Goal: Information Seeking & Learning: Learn about a topic

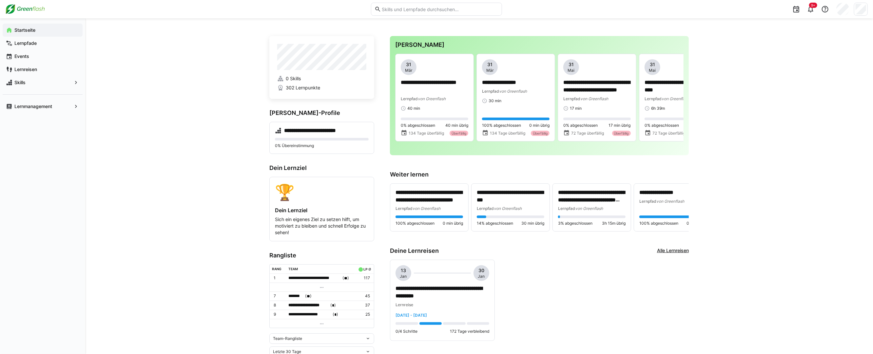
click at [535, 281] on div "**********" at bounding box center [539, 300] width 299 height 81
click at [43, 47] on div "Lernpfade" at bounding box center [43, 43] width 80 height 13
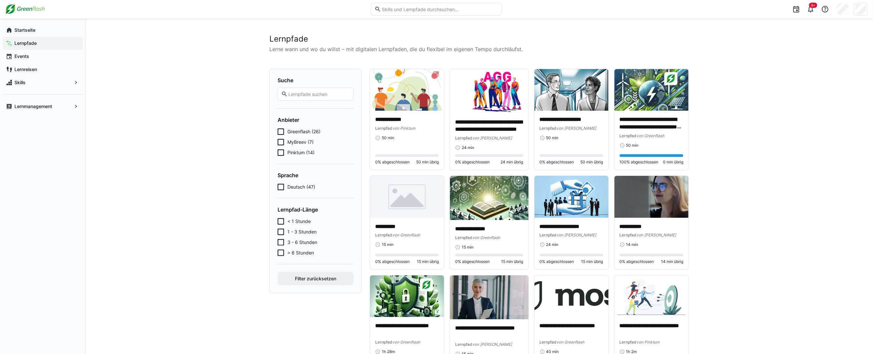
click at [433, 9] on input "text" at bounding box center [439, 9] width 117 height 6
type input "energieko"
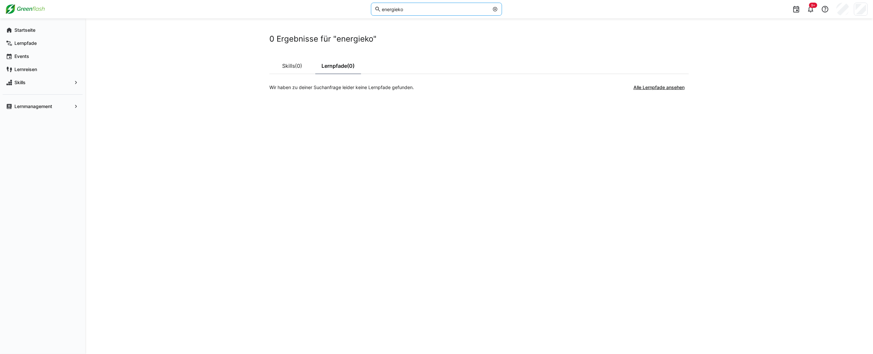
click at [421, 11] on input "energieko" at bounding box center [435, 9] width 108 height 6
click at [414, 9] on input "energieko" at bounding box center [435, 9] width 108 height 6
click at [292, 62] on link "Skills (0)" at bounding box center [292, 66] width 46 height 16
click at [345, 65] on link "Lernpfade (0)" at bounding box center [338, 66] width 46 height 16
